Goal: Check status: Check status

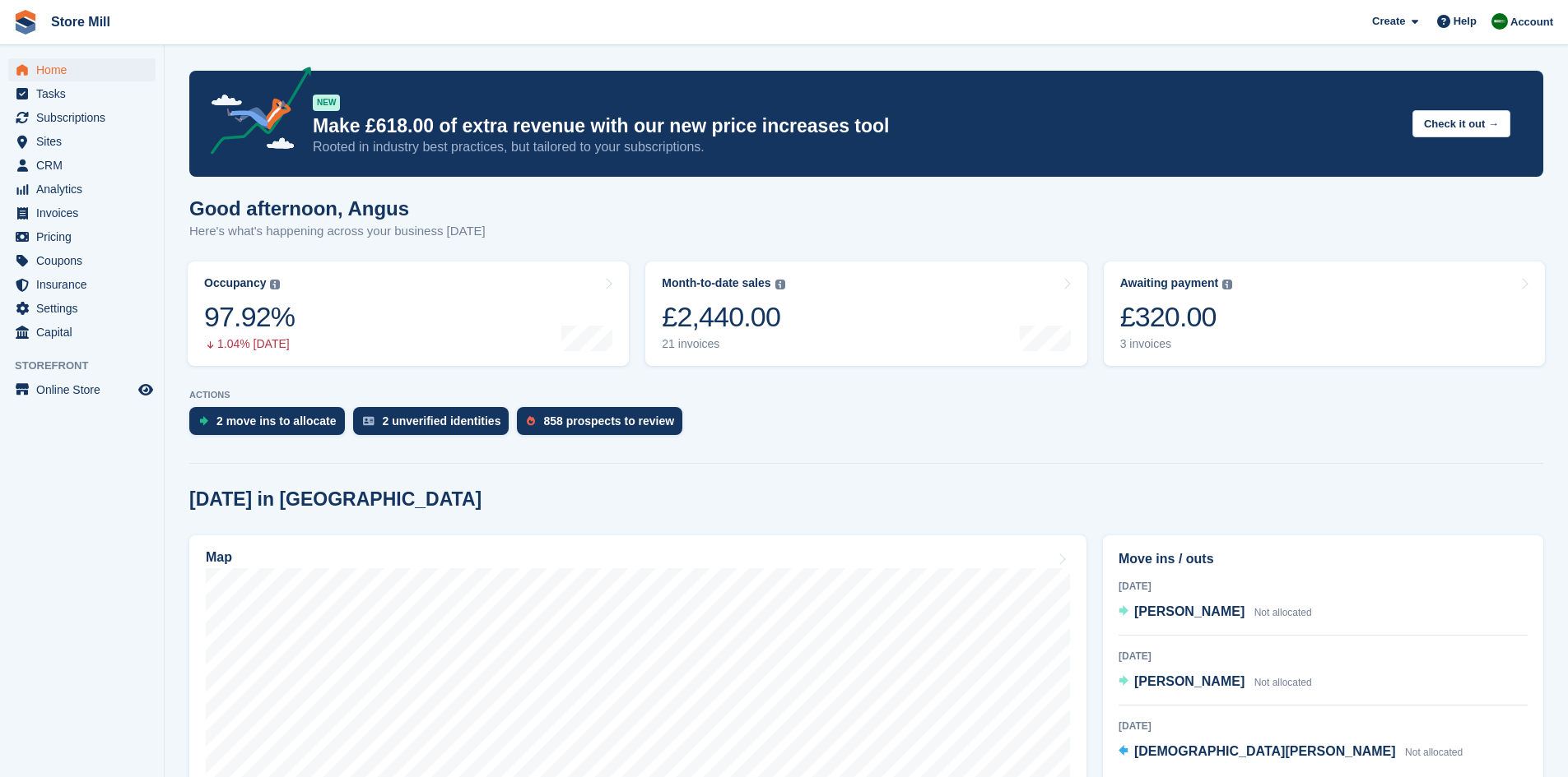
scroll to position [60, 0]
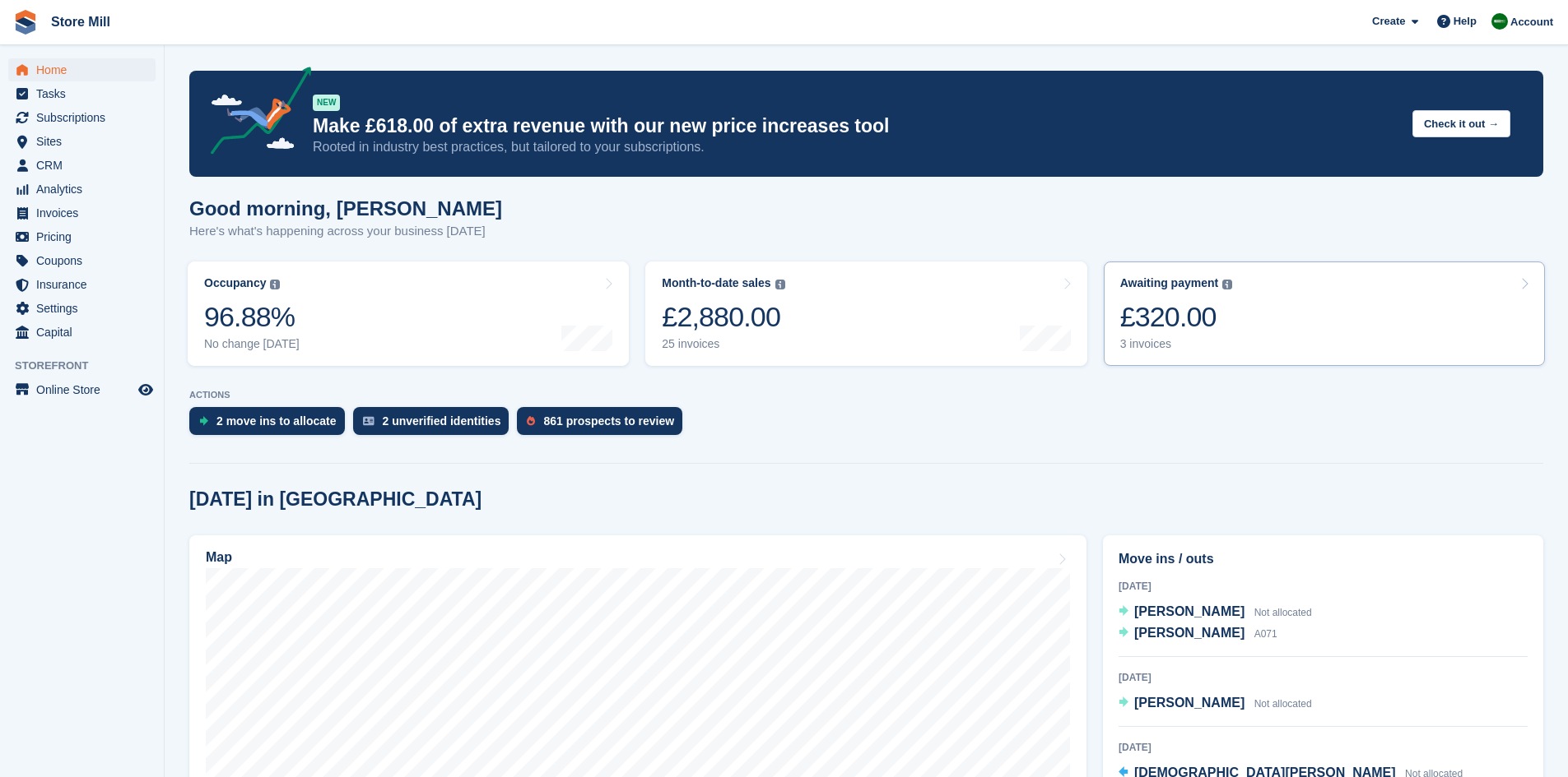
click at [1148, 310] on div "£320.00" at bounding box center [1177, 317] width 113 height 33
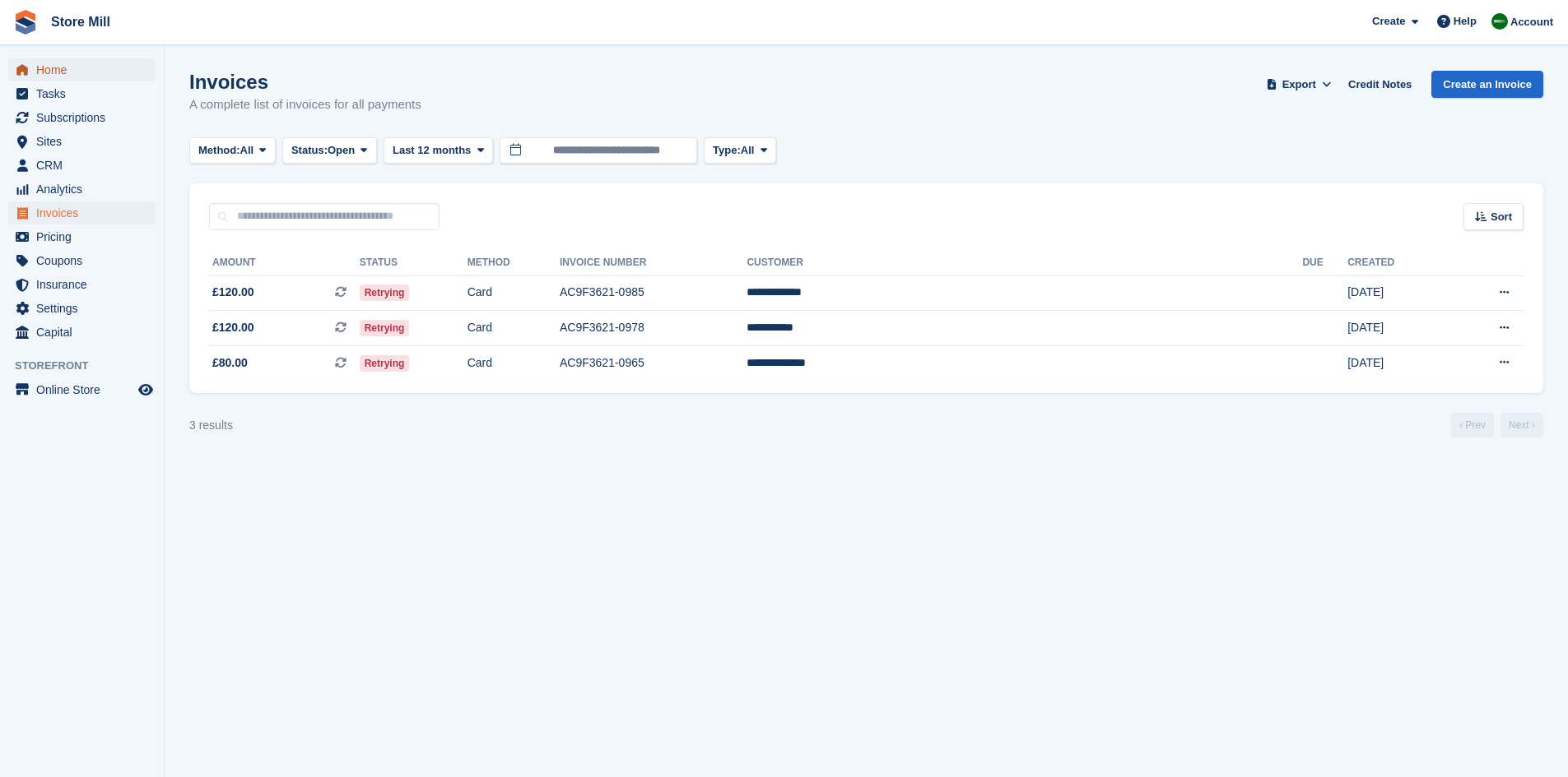
click at [56, 75] on span "Home" at bounding box center [85, 70] width 99 height 23
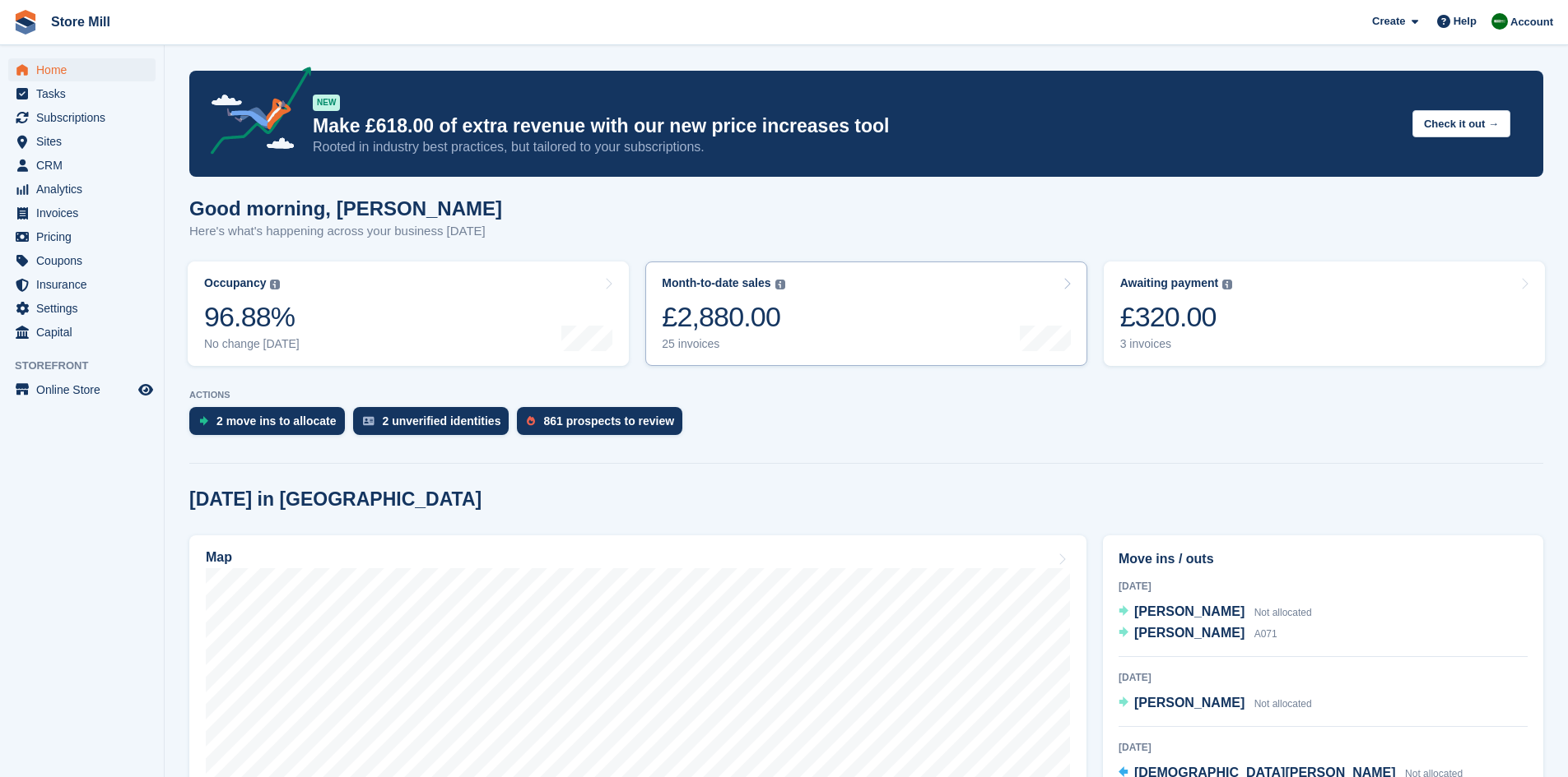
click at [747, 304] on div "£2,880.00" at bounding box center [723, 317] width 123 height 33
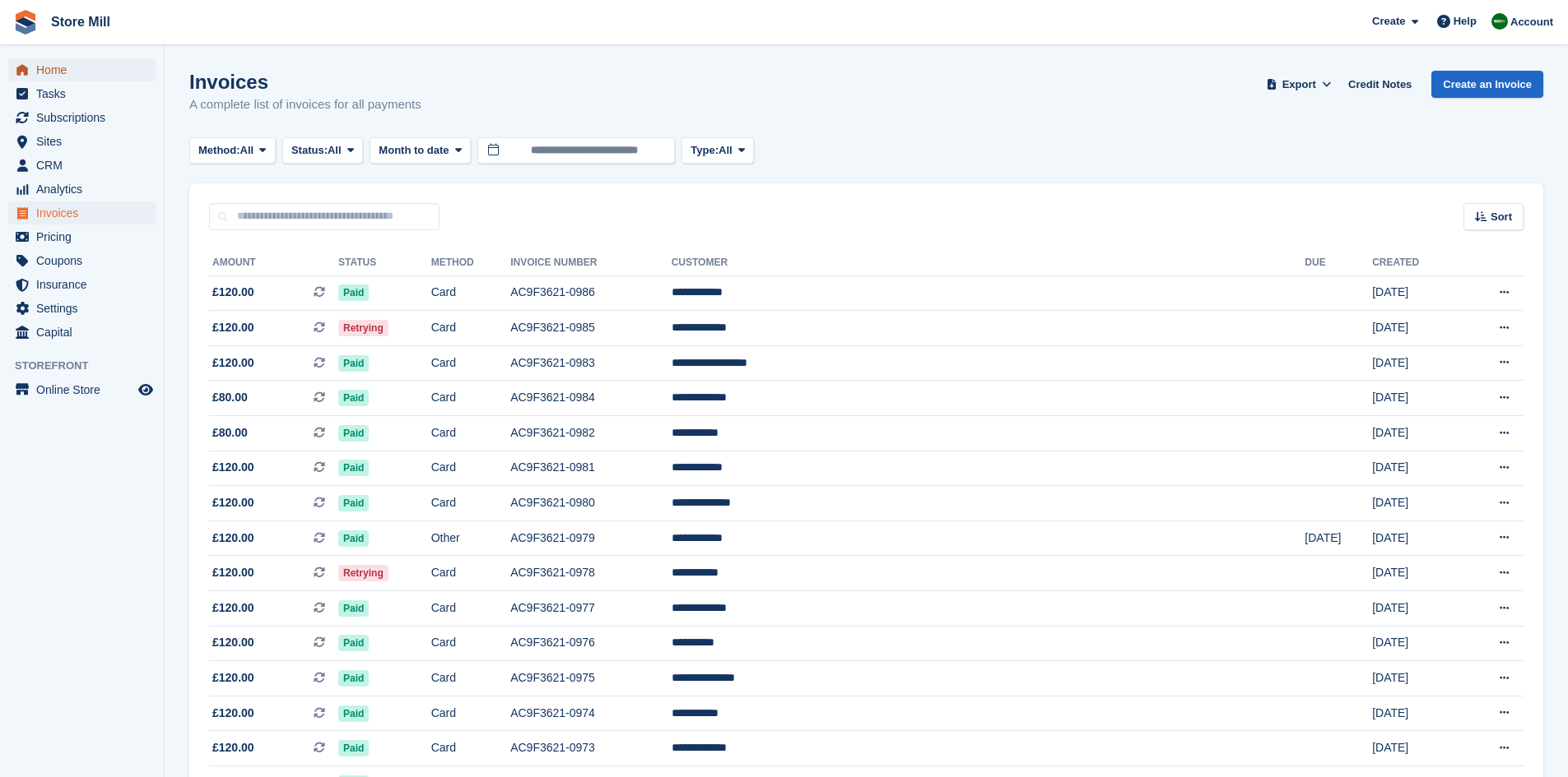
click at [47, 68] on span "Home" at bounding box center [85, 70] width 99 height 23
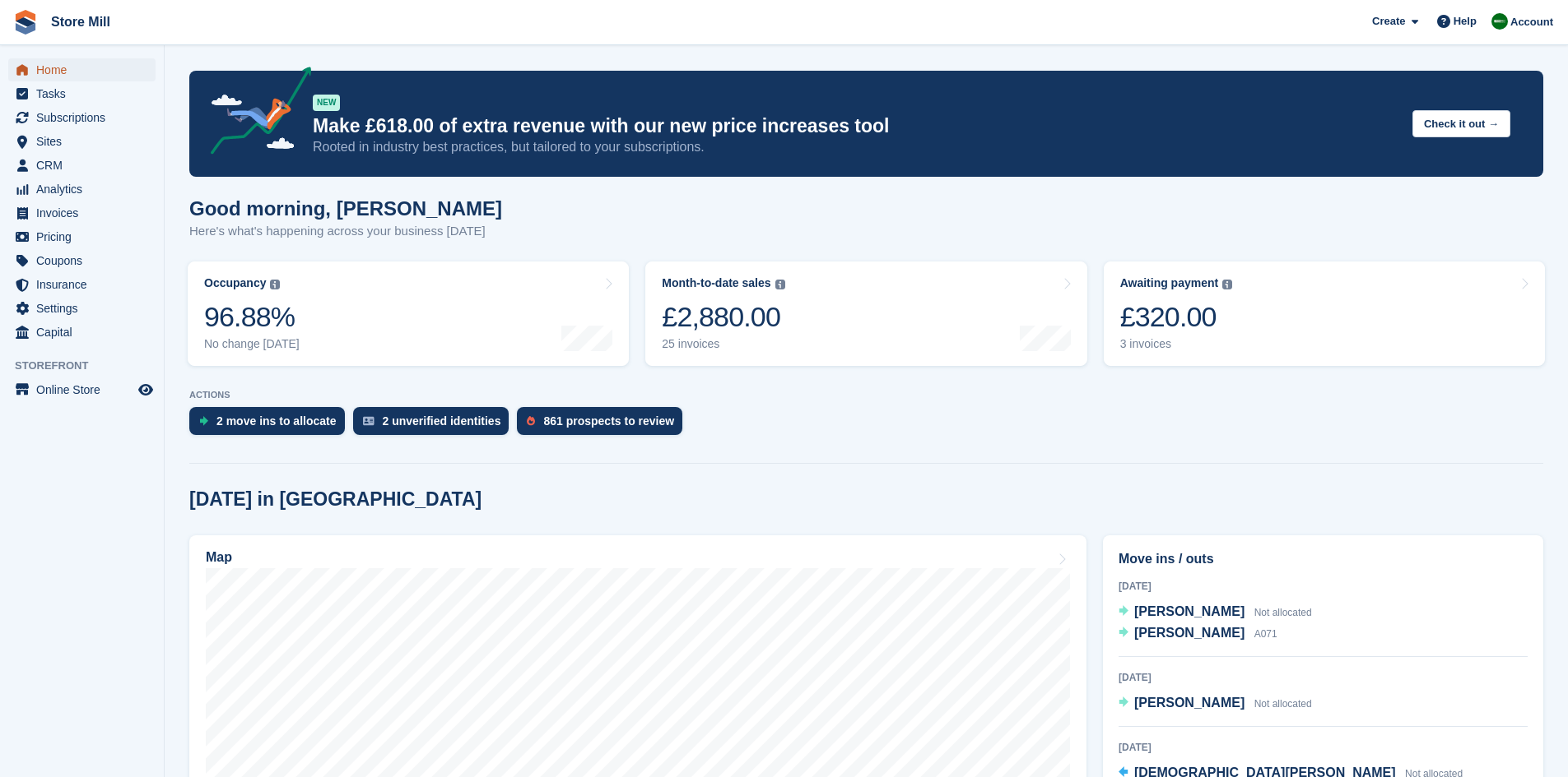
click at [47, 68] on span "Home" at bounding box center [85, 70] width 99 height 23
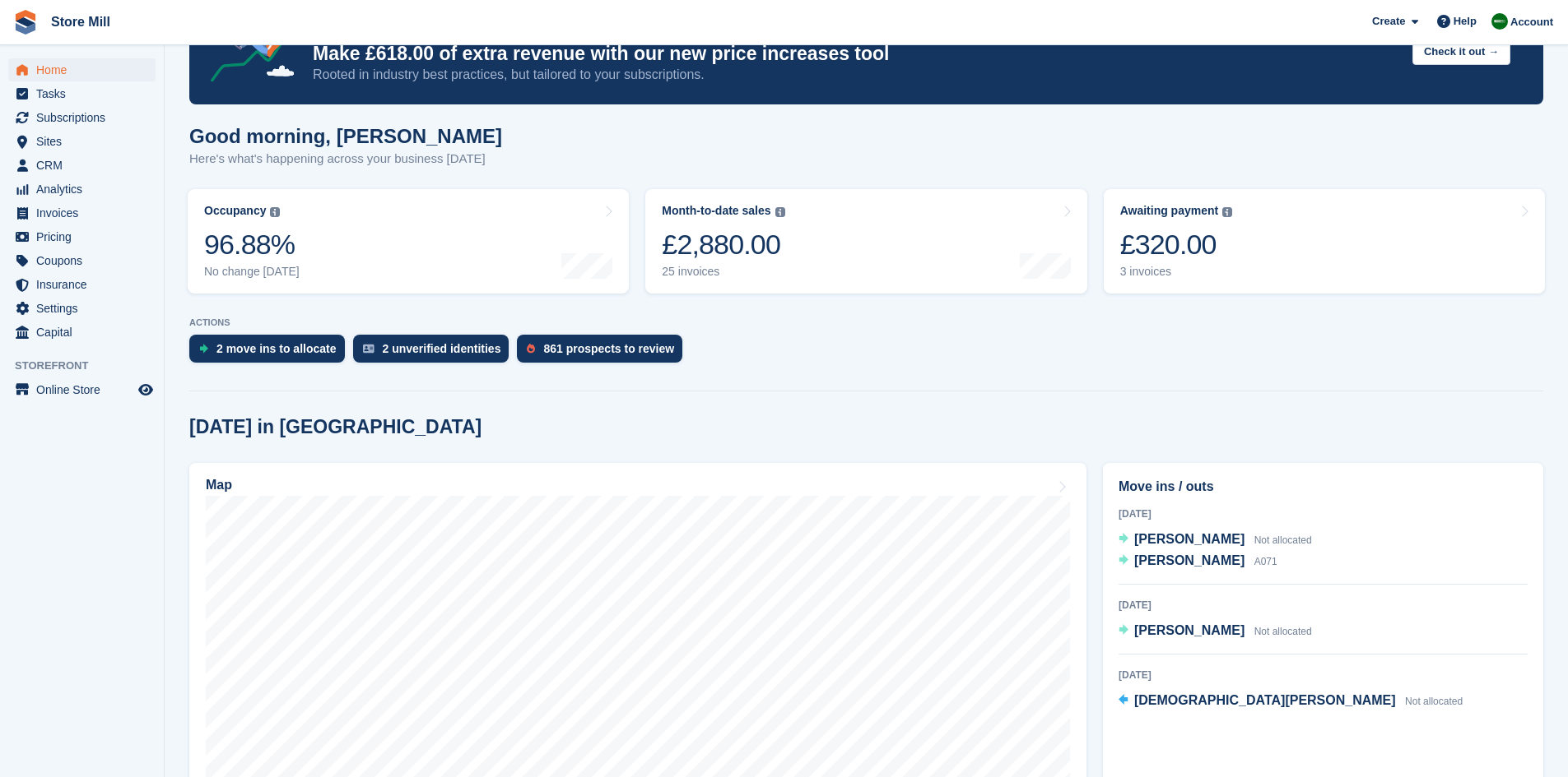
scroll to position [8, 0]
